Goal: Obtain resource: Download file/media

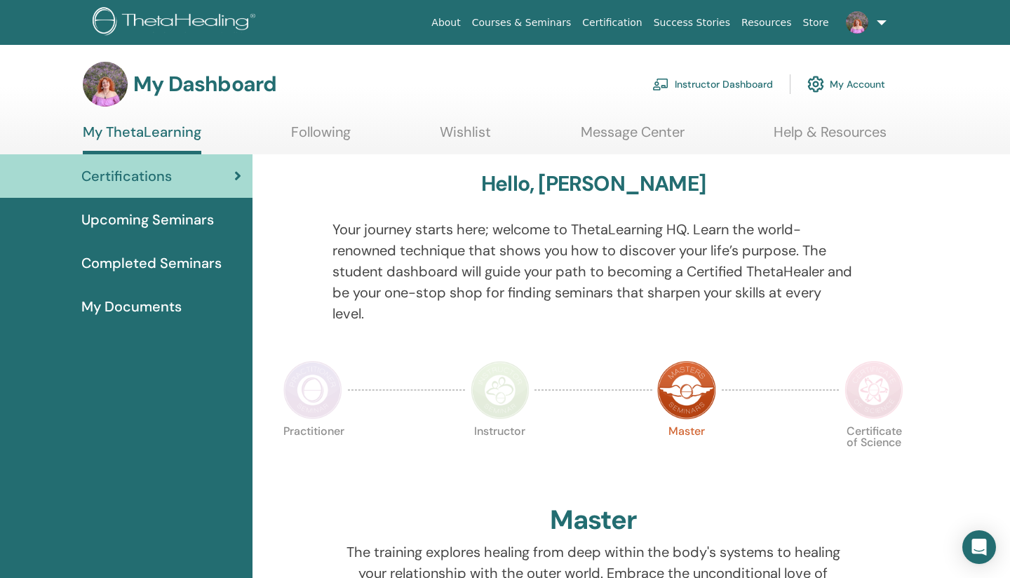
click at [541, 79] on div "My Dashboard Instructor Dashboard My Account" at bounding box center [484, 84] width 803 height 45
click at [712, 90] on link "Instructor Dashboard" at bounding box center [712, 84] width 121 height 31
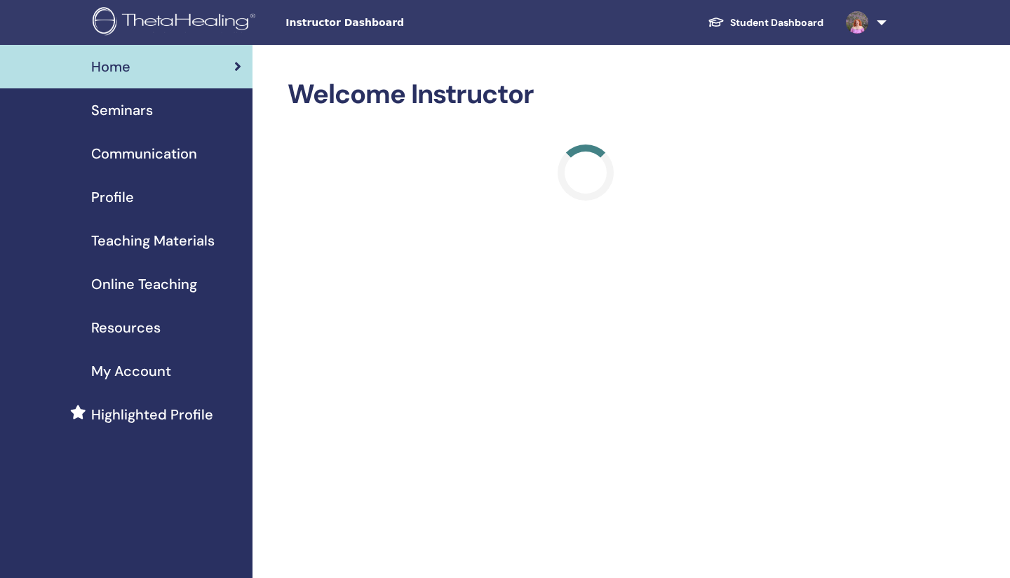
click at [154, 233] on span "Teaching Materials" at bounding box center [152, 240] width 123 height 21
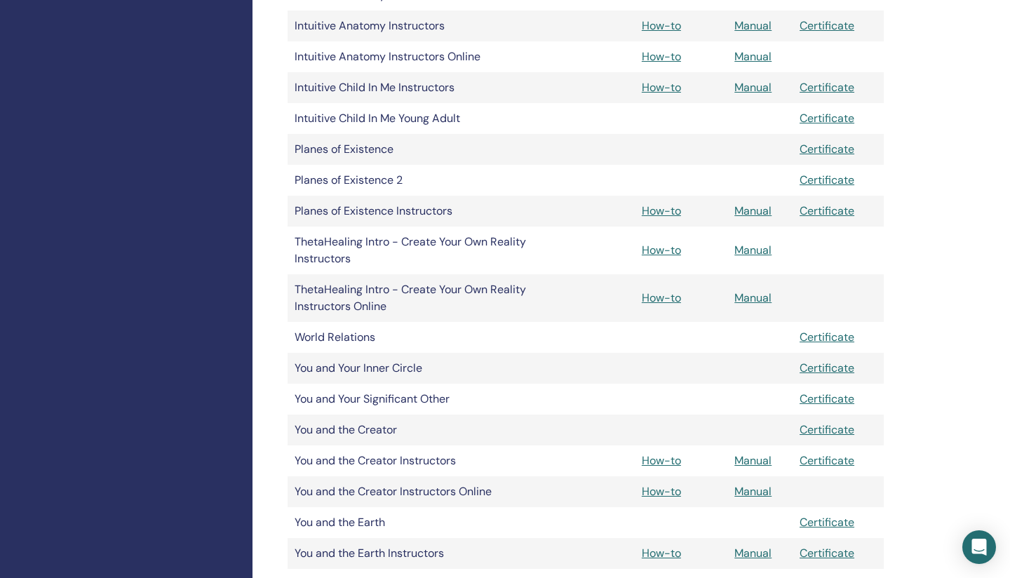
scroll to position [742, 0]
click at [746, 210] on link "Manual" at bounding box center [753, 209] width 37 height 15
